Goal: Task Accomplishment & Management: Complete application form

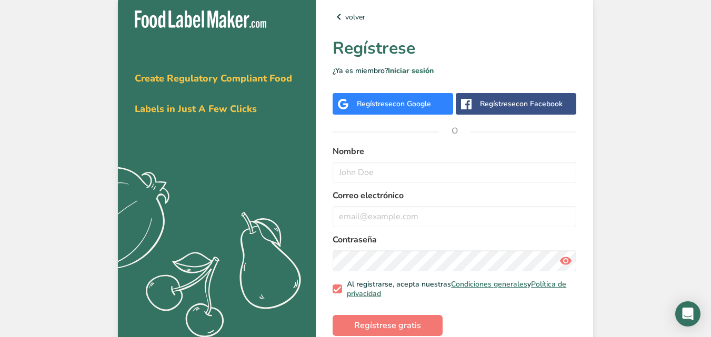
click at [388, 102] on div "Regístrese con Google" at bounding box center [394, 103] width 74 height 11
